Goal: Transaction & Acquisition: Obtain resource

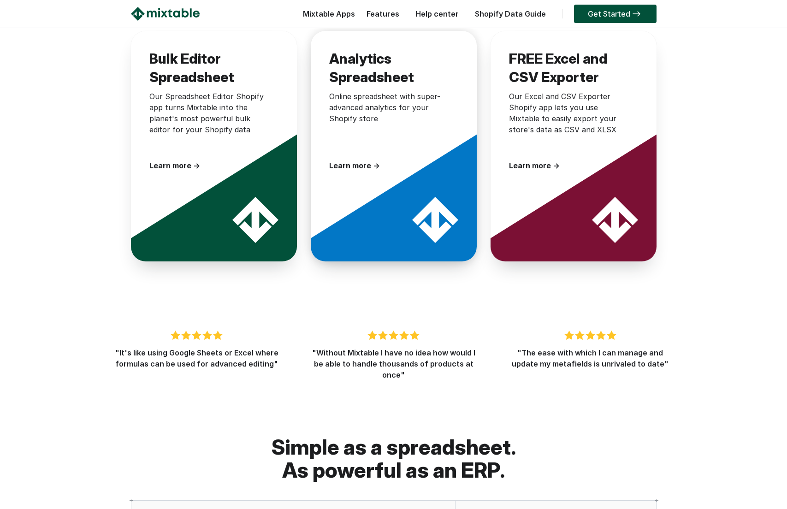
scroll to position [1373, 0]
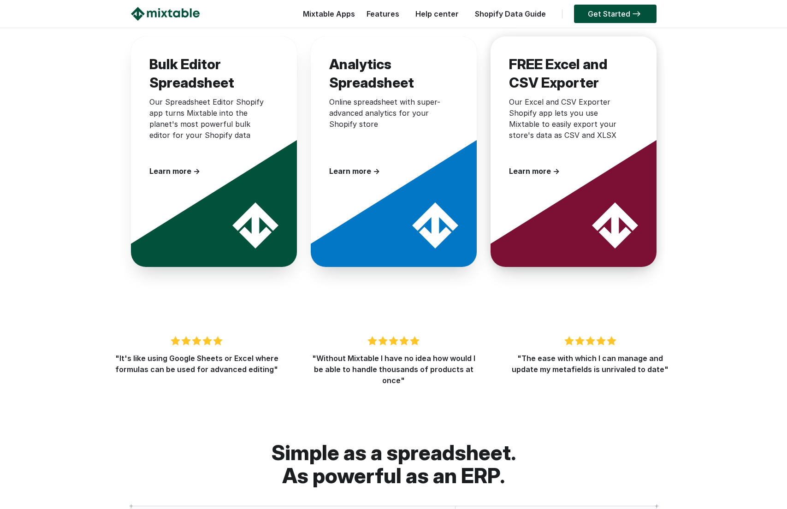
click at [542, 143] on div "Our Excel and CSV Exporter Shopify app lets you use Mixtable to easily export y…" at bounding box center [569, 126] width 120 height 60
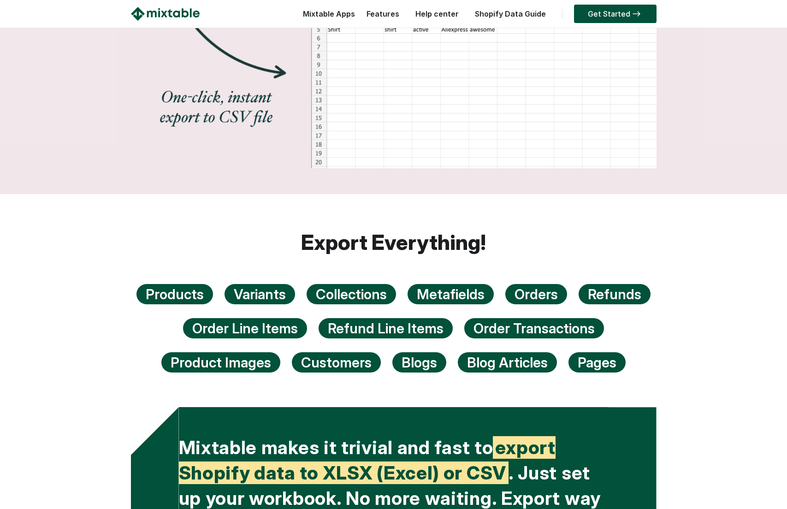
scroll to position [1411, 0]
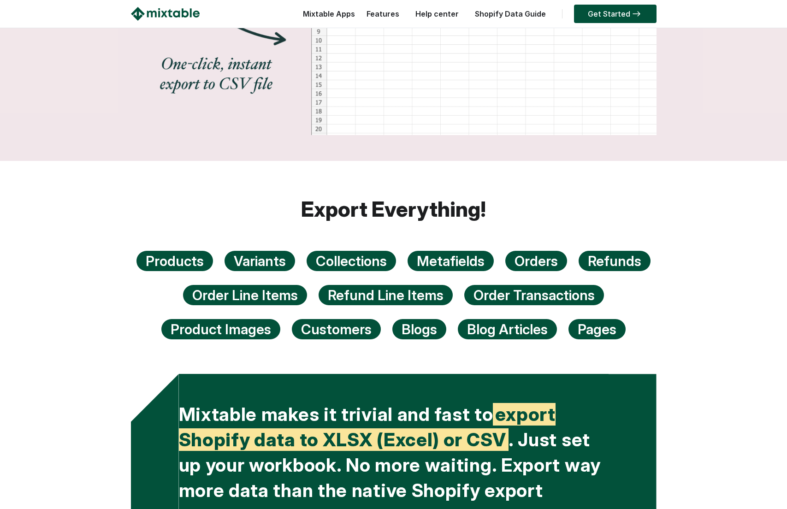
click at [434, 322] on div "Blogs" at bounding box center [420, 329] width 54 height 20
click at [429, 329] on div "Blogs" at bounding box center [420, 329] width 54 height 20
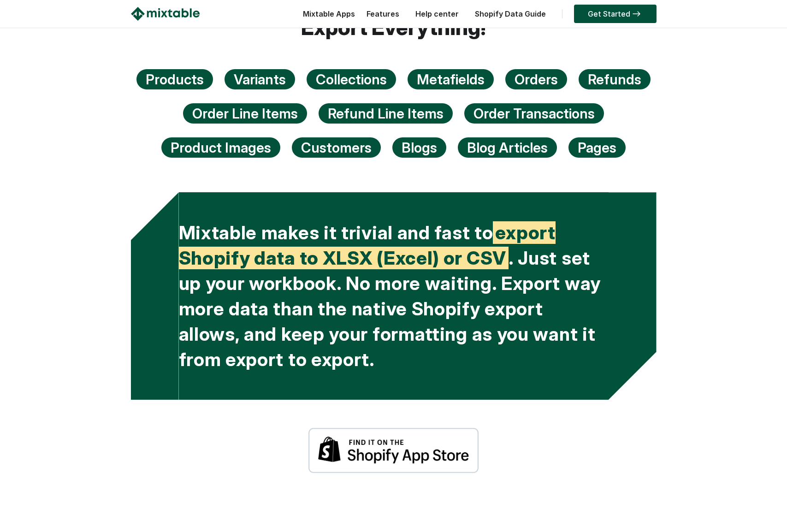
scroll to position [1774, 0]
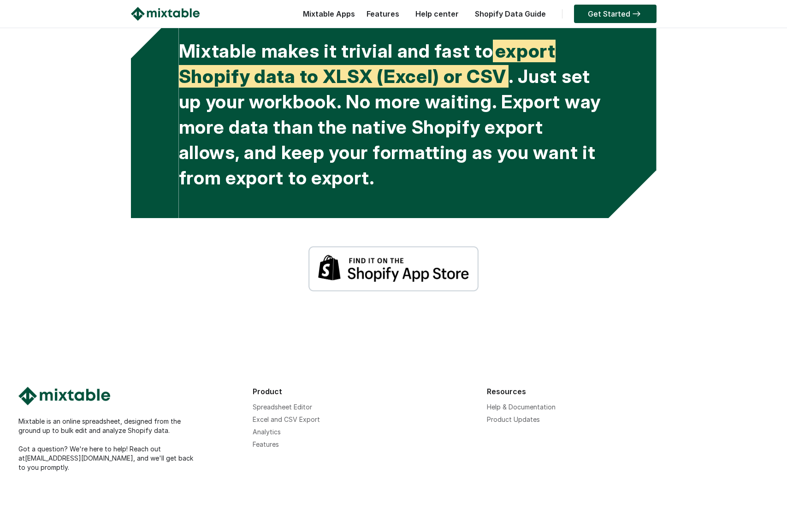
click at [423, 348] on div "Mixtable is an online spreadsheet, designed from the ground up to bulk edit and…" at bounding box center [393, 407] width 787 height 224
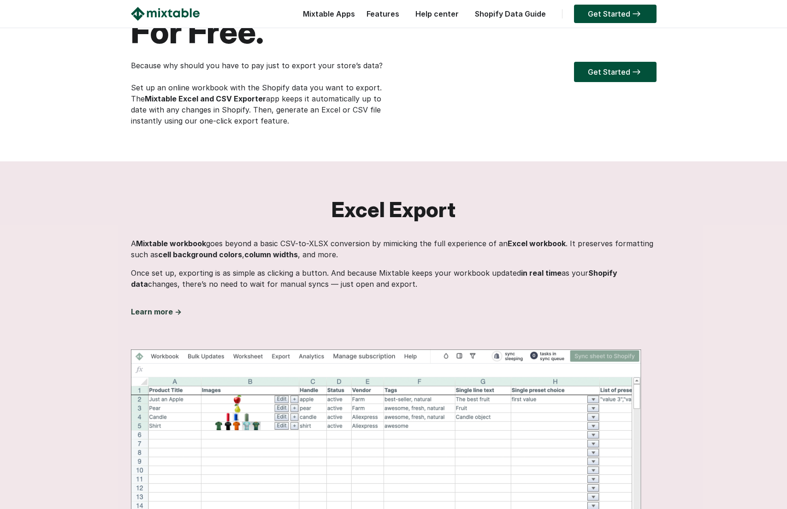
scroll to position [0, 0]
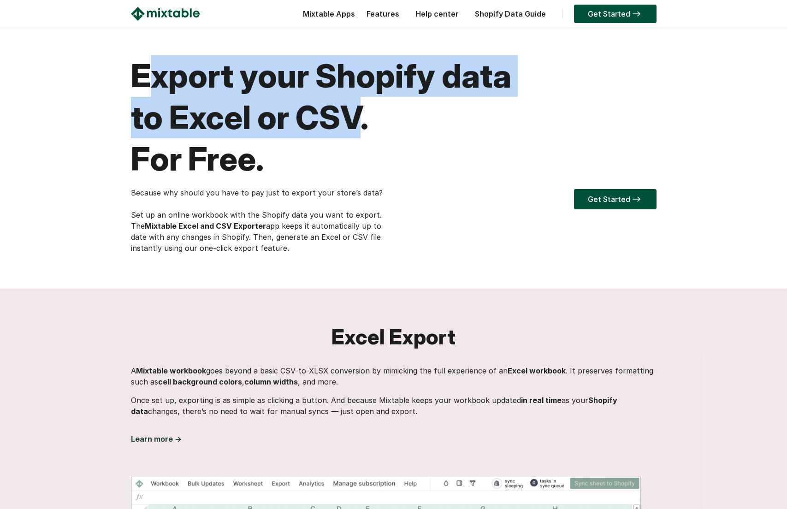
drag, startPoint x: 294, startPoint y: 55, endPoint x: 336, endPoint y: 135, distance: 89.6
click at [336, 135] on html "☰ Mixtable Apps Spreadsheet Editor Mixtable's spreadsheet is the most powerful …" at bounding box center [393, 254] width 787 height 509
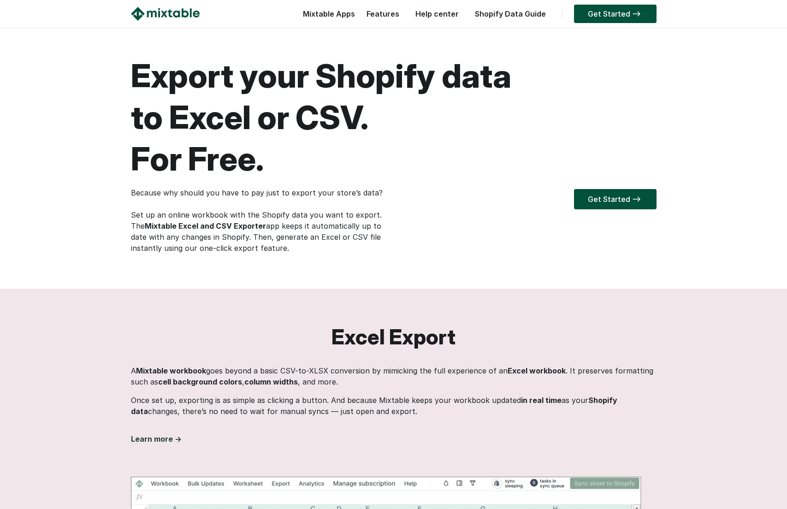
click at [336, 137] on h1 "Export your Shopify data to Excel or CSV. For Free." at bounding box center [394, 117] width 526 height 125
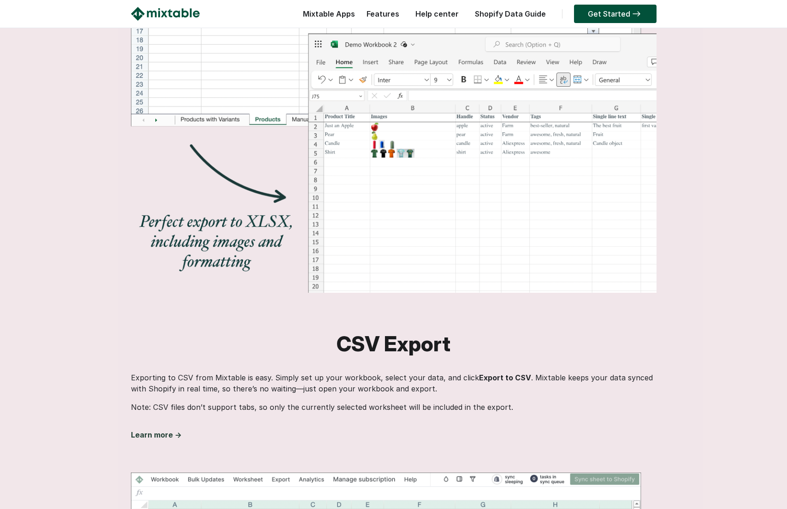
scroll to position [651, 0]
